Goal: Task Accomplishment & Management: Use online tool/utility

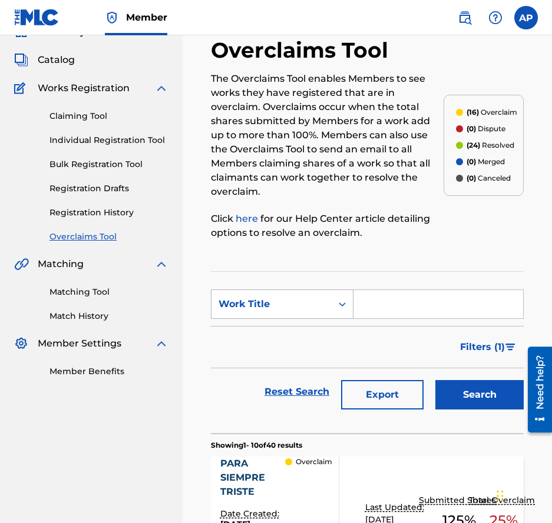
click at [327, 293] on div "Work Title" at bounding box center [271, 304] width 120 height 22
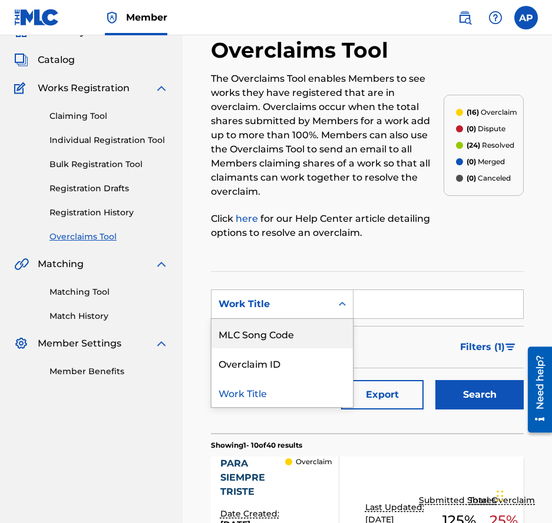
click at [284, 319] on div "MLC Song Code" at bounding box center [281, 333] width 141 height 29
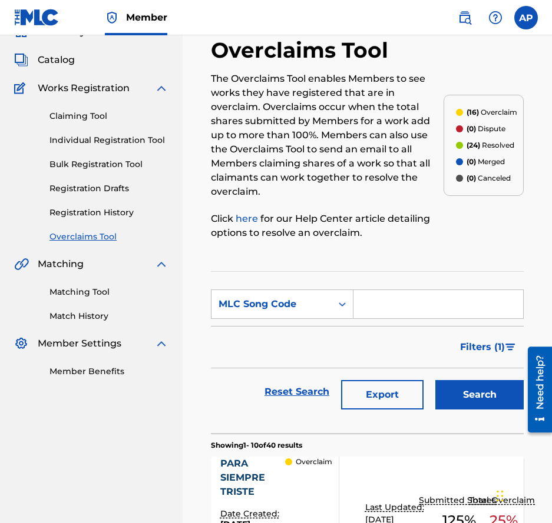
click at [391, 293] on input "Search Form" at bounding box center [438, 304] width 170 height 28
paste input "PN8HZ7"
type input "PN8HZ7"
click at [435, 380] on button "Search" at bounding box center [479, 394] width 88 height 29
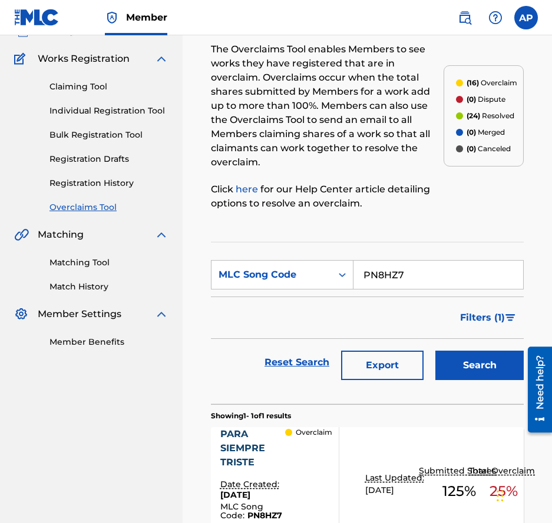
scroll to position [211, 0]
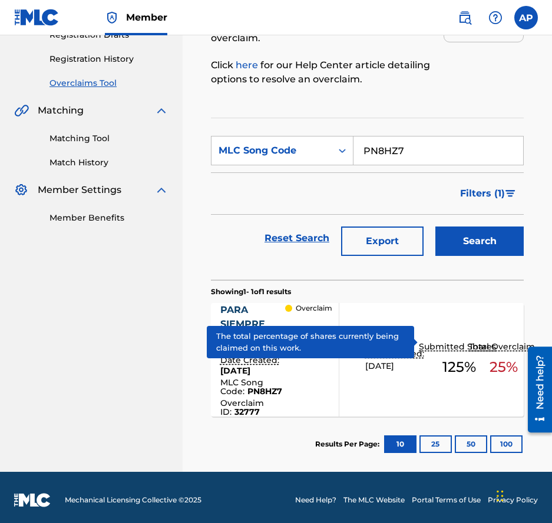
click at [443, 341] on p "Submitted Shares" at bounding box center [459, 347] width 80 height 12
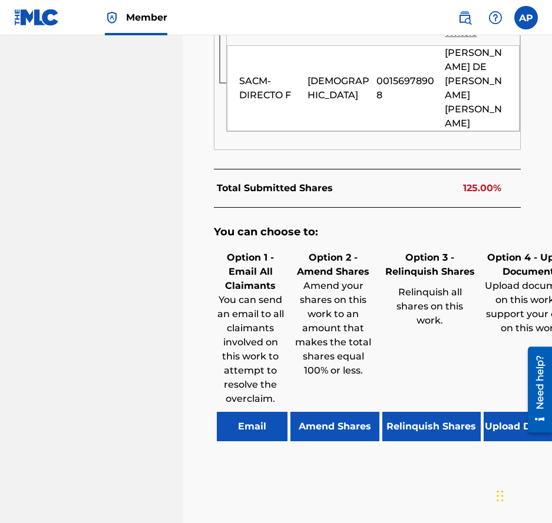
scroll to position [886, 0]
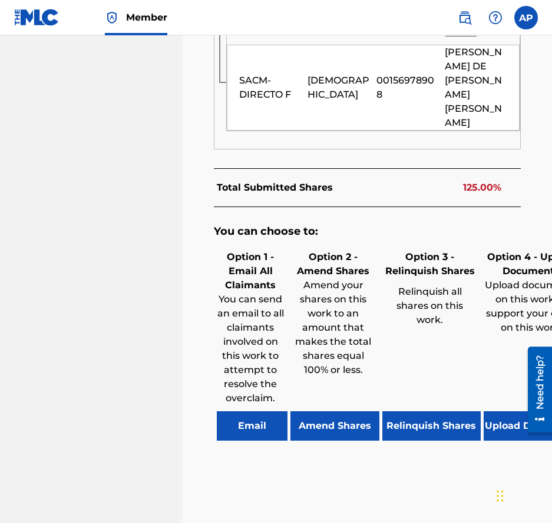
click at [355, 412] on button "Amend Shares" at bounding box center [334, 426] width 89 height 29
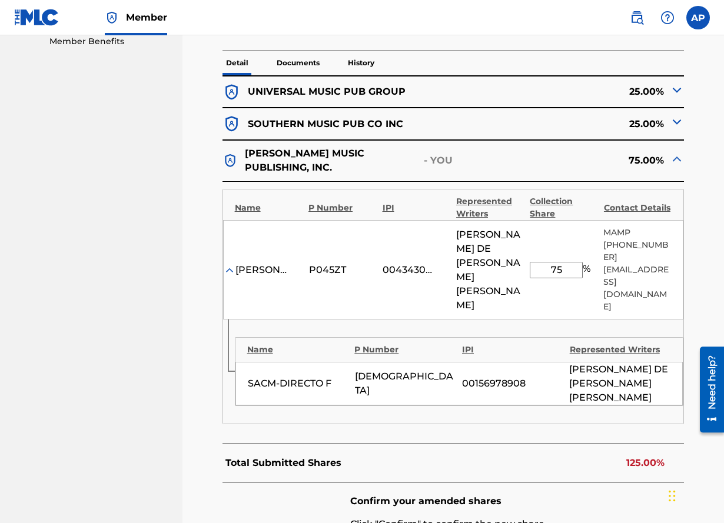
scroll to position [349, 0]
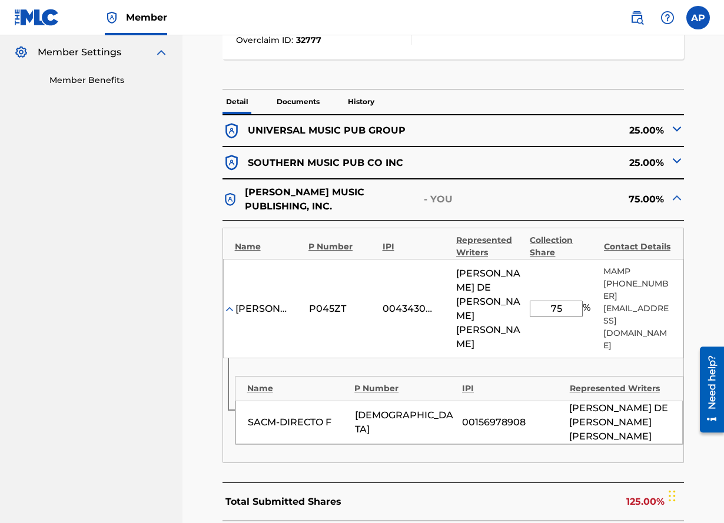
click at [551, 301] on input "75" at bounding box center [556, 309] width 53 height 16
type input "25"
click at [538, 314] on div "[PERSON_NAME] MUSIC PUBLISHING, INC. P045ZT 00434304490 [PERSON_NAME] DE LA [PE…" at bounding box center [453, 309] width 461 height 100
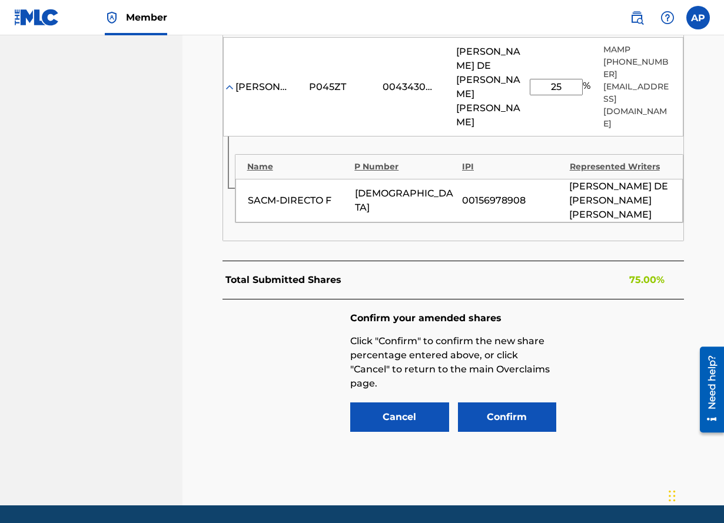
click at [512, 403] on button "Confirm" at bounding box center [507, 417] width 99 height 29
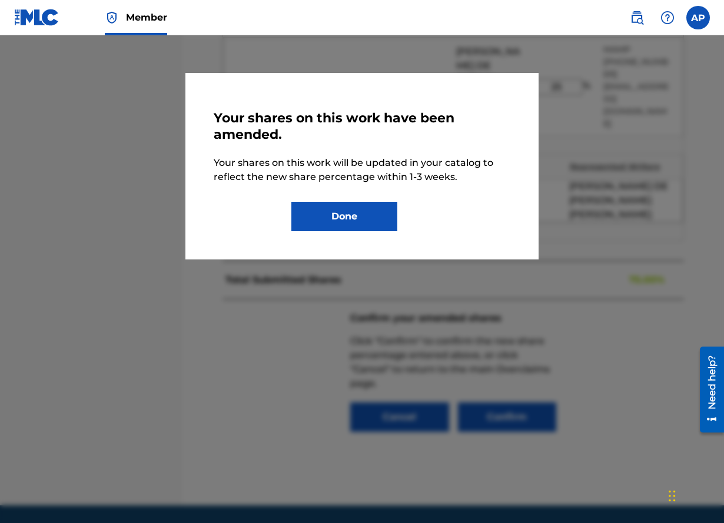
click at [362, 207] on button "Done" at bounding box center [344, 216] width 106 height 29
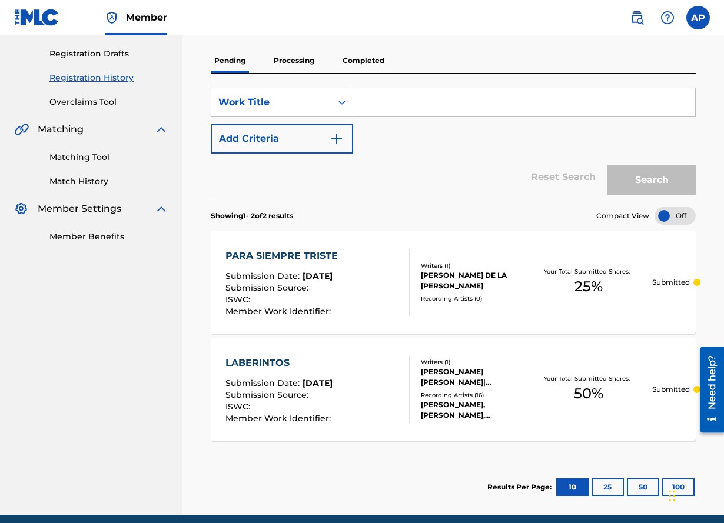
scroll to position [191, 0]
